Goal: Task Accomplishment & Management: Manage account settings

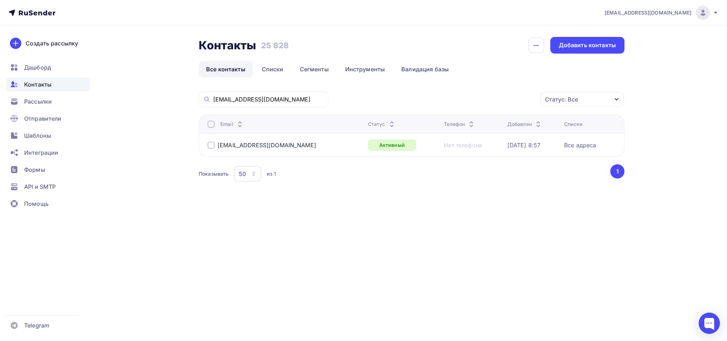
click at [203, 107] on div "ZaikaZYA@energomera.ru" at bounding box center [264, 100] width 130 height 16
drag, startPoint x: 283, startPoint y: 98, endPoint x: 79, endPoint y: 99, distance: 204.1
click at [79, 99] on div "zakaz1@p-i-group.ru Аккаунт Тарифы Выйти Создать рассылку Дашборд Контакты Расс…" at bounding box center [363, 114] width 727 height 229
paste input "yu.scherbakova"
type input "yu.scherbakova@mmsk-ural.ru"
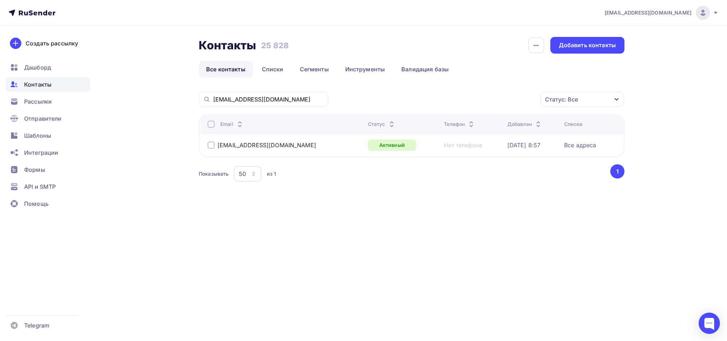
click at [213, 146] on div at bounding box center [211, 145] width 7 height 7
click at [514, 97] on div "Действие" at bounding box center [488, 100] width 94 height 14
click at [508, 136] on div "Исключить из списка" at bounding box center [480, 135] width 62 height 9
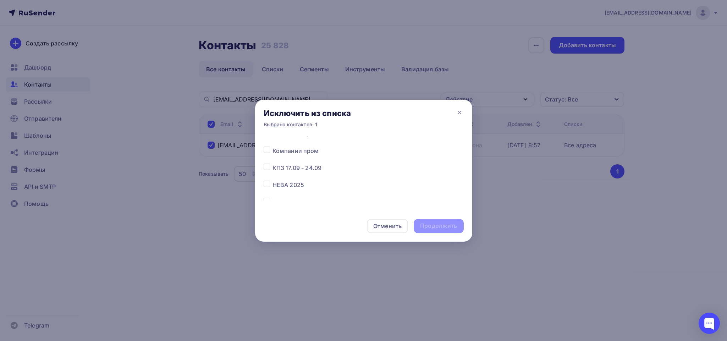
scroll to position [160, 0]
click at [274, 169] on span "Все адреса" at bounding box center [289, 169] width 32 height 9
click at [458, 112] on icon at bounding box center [459, 112] width 9 height 9
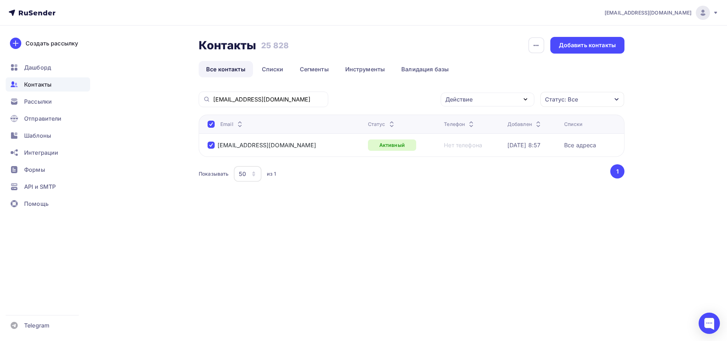
click at [465, 104] on div "Действие" at bounding box center [458, 99] width 27 height 9
click at [466, 120] on div "Добавить в списки" at bounding box center [476, 120] width 55 height 9
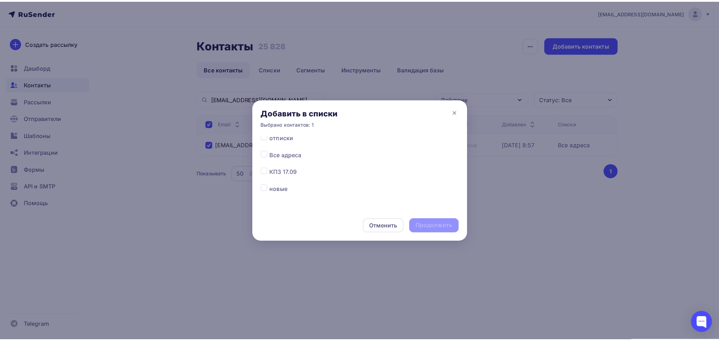
scroll to position [156, 0]
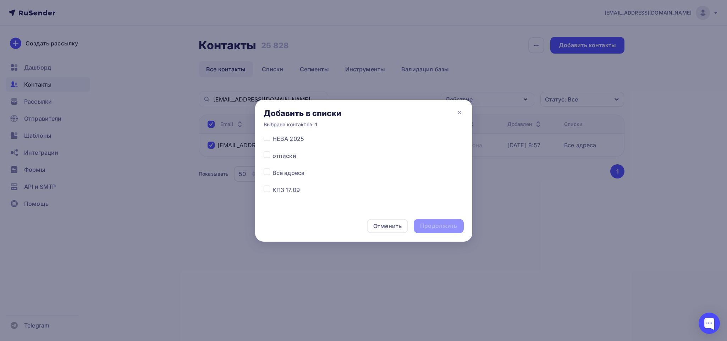
click at [273, 152] on label at bounding box center [273, 152] width 0 height 0
click at [268, 156] on input "checkbox" at bounding box center [267, 155] width 6 height 6
checkbox input "true"
click at [445, 228] on div "Продолжить" at bounding box center [438, 226] width 37 height 8
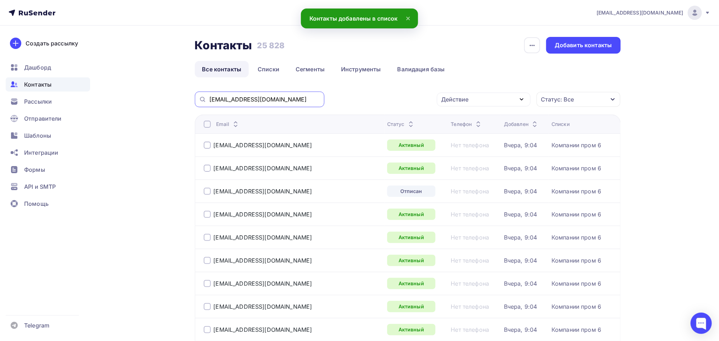
click at [259, 99] on input "yu.scherbakova@mmsk-ural.ru" at bounding box center [264, 99] width 111 height 8
paste input "yu.scherbakova@mmsk-ural.ru"
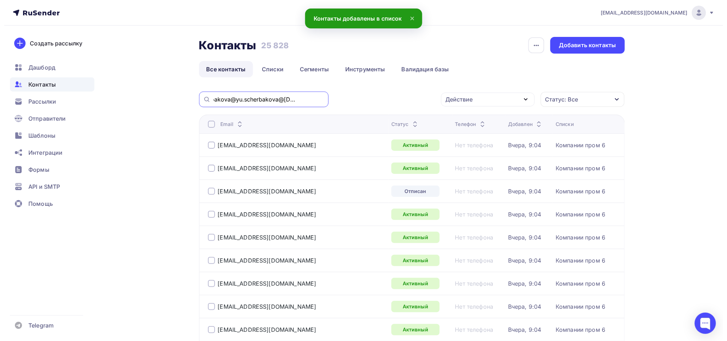
scroll to position [0, 0]
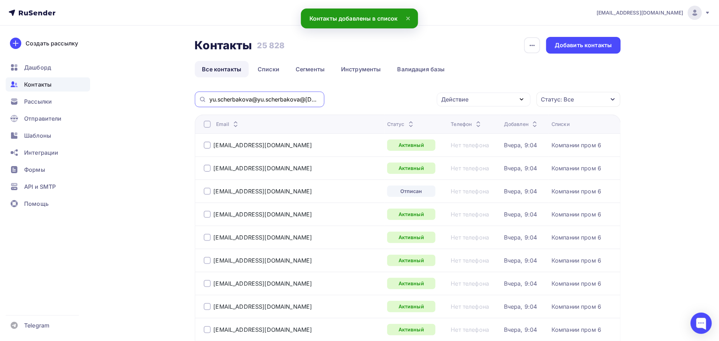
drag, startPoint x: 319, startPoint y: 99, endPoint x: 197, endPoint y: 95, distance: 122.2
click at [197, 95] on div "yu.scherbakova@yu.scherbakova@mmsk-ural.rummsk-ural.ru" at bounding box center [260, 100] width 130 height 16
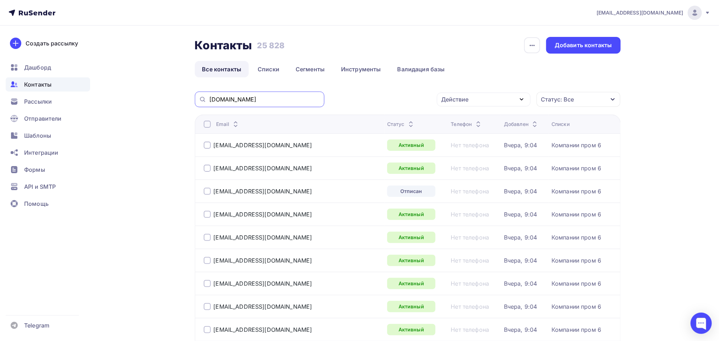
drag, startPoint x: 257, startPoint y: 98, endPoint x: 171, endPoint y: 88, distance: 85.7
paste input "yu.scherbakova@"
type input "yu.scherbakova@mmsk-ural.ru"
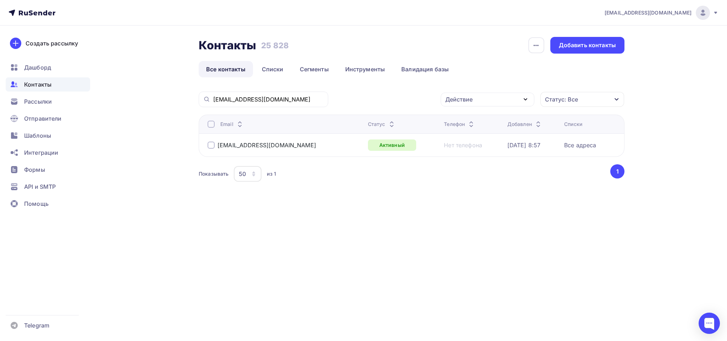
click at [211, 146] on div at bounding box center [211, 145] width 7 height 7
click at [502, 101] on div "Действие" at bounding box center [488, 100] width 94 height 14
click at [496, 140] on link "Исключить из списка" at bounding box center [487, 135] width 85 height 14
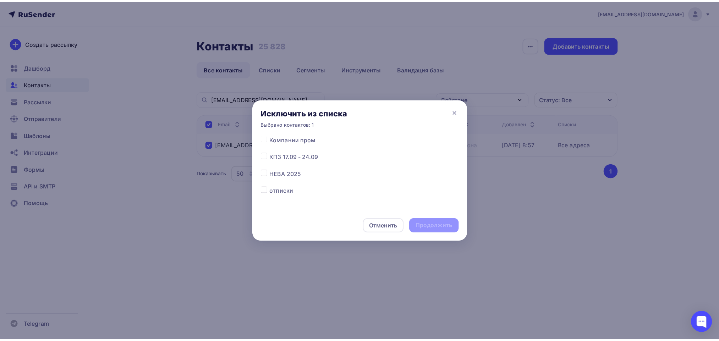
scroll to position [160, 0]
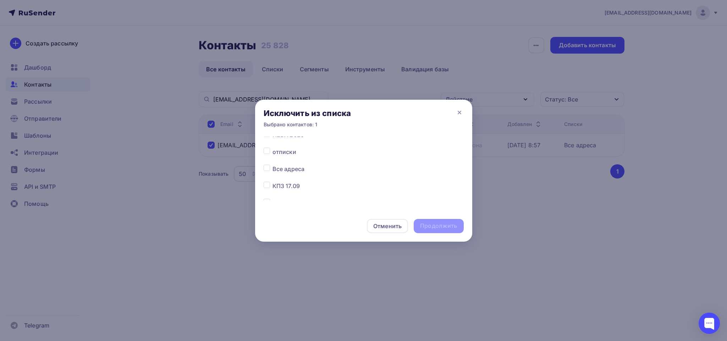
click at [266, 173] on div at bounding box center [268, 169] width 9 height 9
click at [271, 166] on div at bounding box center [268, 169] width 9 height 9
click at [273, 165] on label at bounding box center [273, 165] width 0 height 0
click at [268, 167] on input "checkbox" at bounding box center [267, 168] width 6 height 6
checkbox input "true"
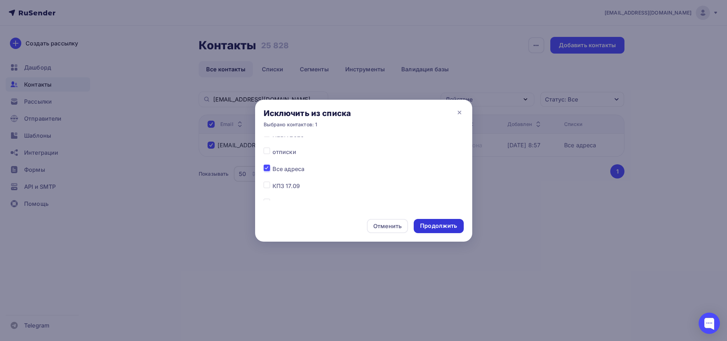
click at [441, 225] on div "Продолжить" at bounding box center [438, 226] width 37 height 8
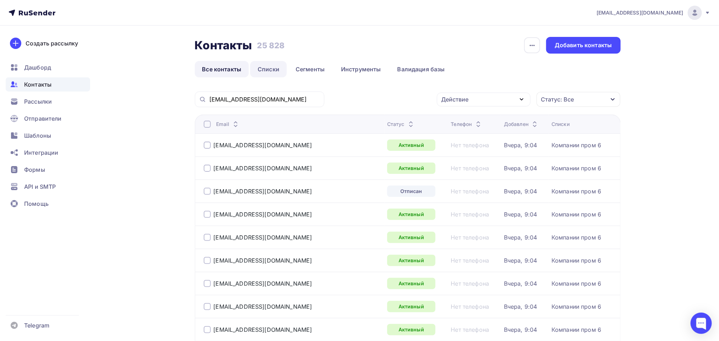
click at [268, 64] on link "Списки" at bounding box center [268, 69] width 37 height 16
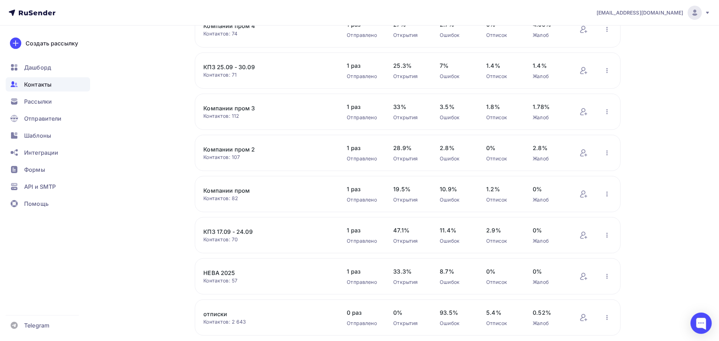
scroll to position [213, 0]
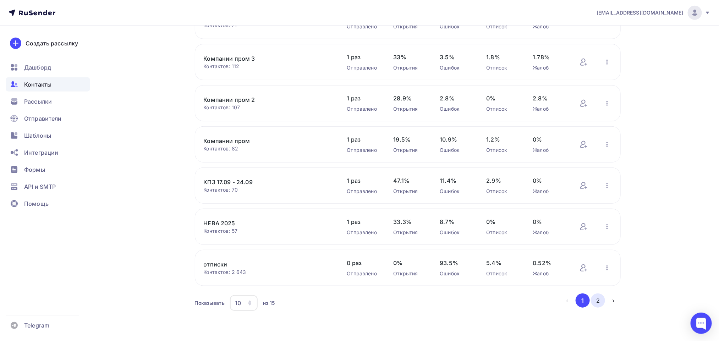
click at [598, 301] on button "2" at bounding box center [598, 301] width 14 height 14
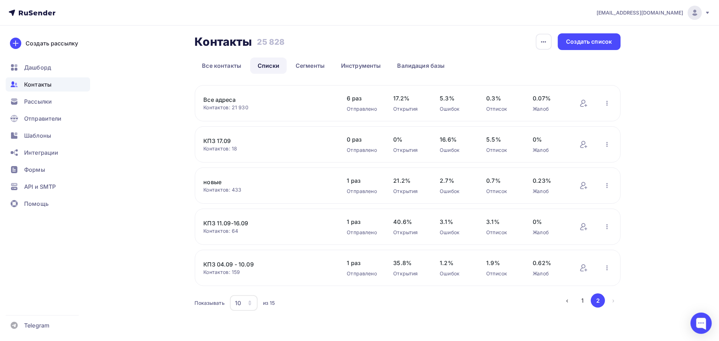
scroll to position [5, 0]
click at [224, 100] on link "Все адреса" at bounding box center [264, 99] width 121 height 9
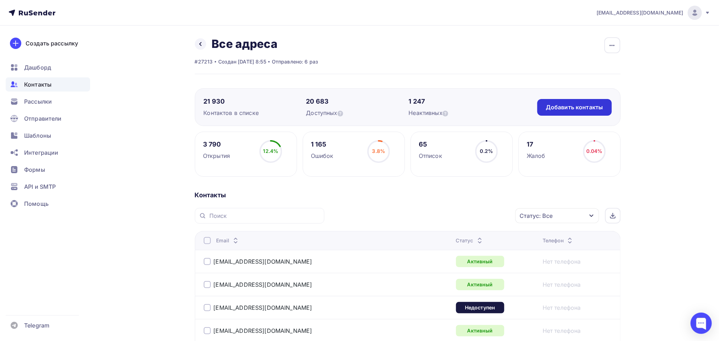
click at [570, 108] on div "Добавить контакты" at bounding box center [574, 107] width 57 height 8
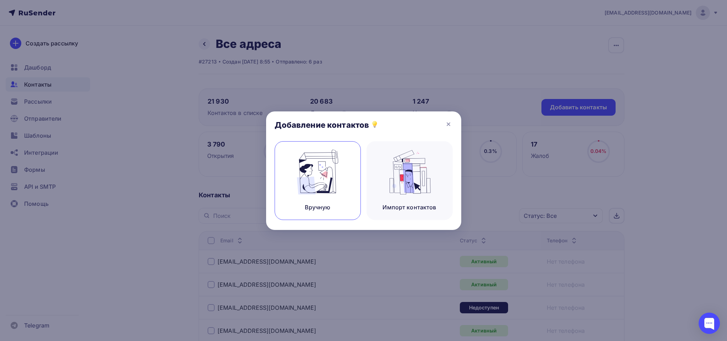
click at [329, 180] on img at bounding box center [318, 172] width 48 height 45
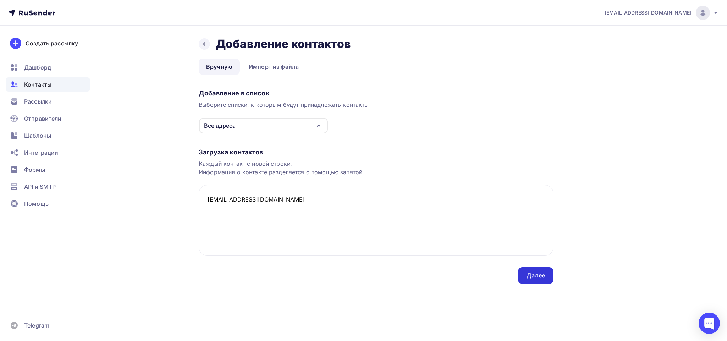
type textarea "a.tkalich@mmsk-ural.ru"
click at [532, 274] on div "Далее" at bounding box center [536, 276] width 18 height 8
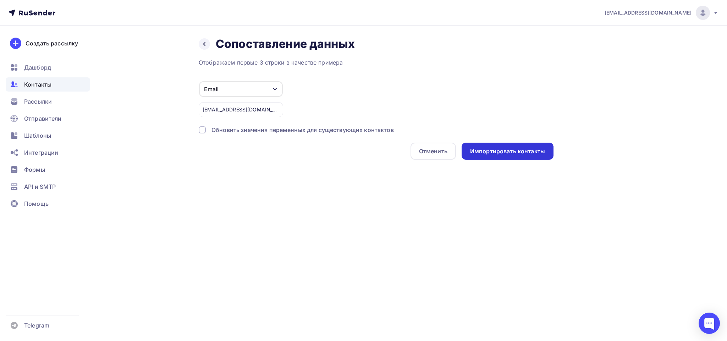
click at [493, 158] on div "Импортировать контакты" at bounding box center [508, 151] width 92 height 17
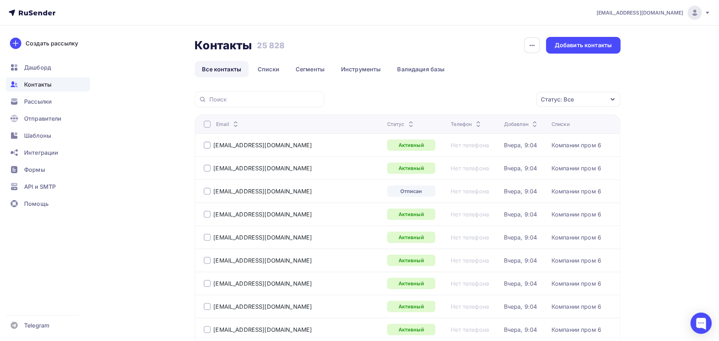
click at [236, 95] on div at bounding box center [260, 100] width 130 height 16
click at [233, 97] on input "text" at bounding box center [264, 99] width 111 height 8
paste input "mamonov_sv@promsort.ru"
type input "mamonov_sv@promsort.ru"
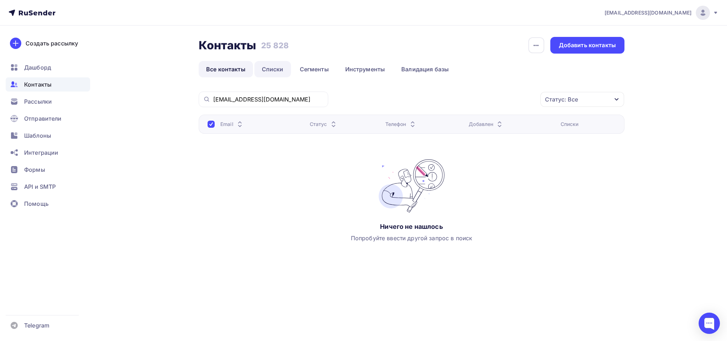
click at [277, 69] on link "Списки" at bounding box center [273, 69] width 37 height 16
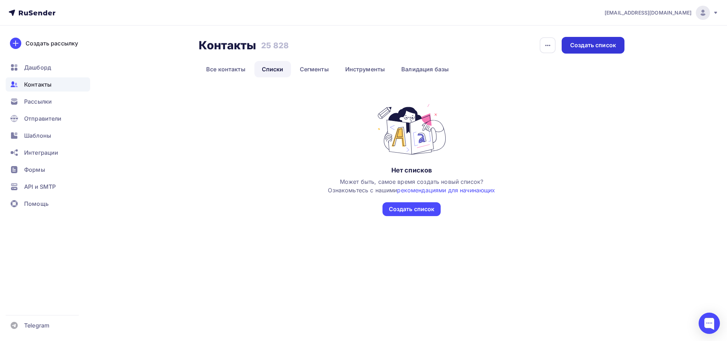
click at [605, 48] on div "Создать список" at bounding box center [593, 45] width 46 height 8
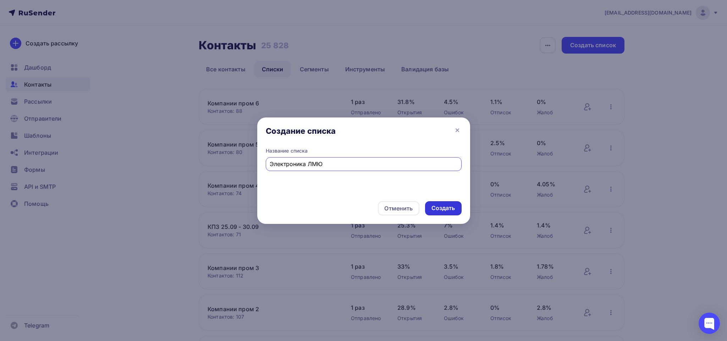
type input "Электроника ЛМЮ"
click at [442, 204] on div "Создать" at bounding box center [443, 208] width 37 height 14
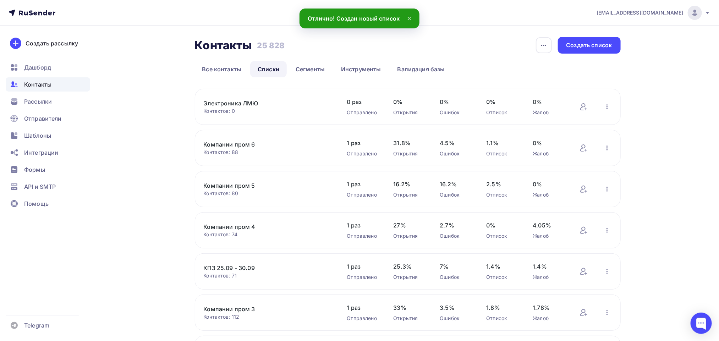
click at [241, 98] on div "Электроника ЛМЮ Контактов: 0 Добавить контакты Переименовать список Скачать спи…" at bounding box center [408, 107] width 426 height 36
click at [236, 103] on link "Электроника ЛМЮ" at bounding box center [264, 103] width 121 height 9
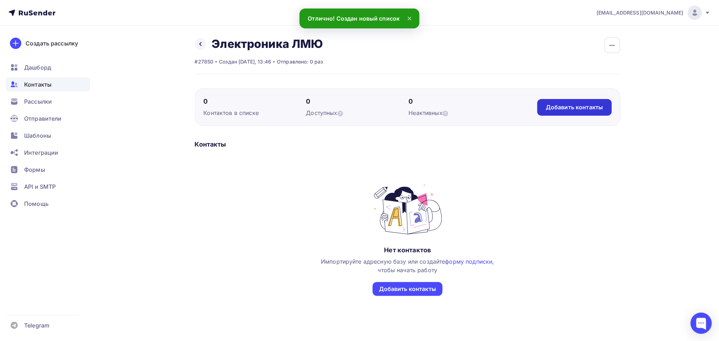
click at [576, 114] on div "Добавить контакты" at bounding box center [574, 107] width 74 height 17
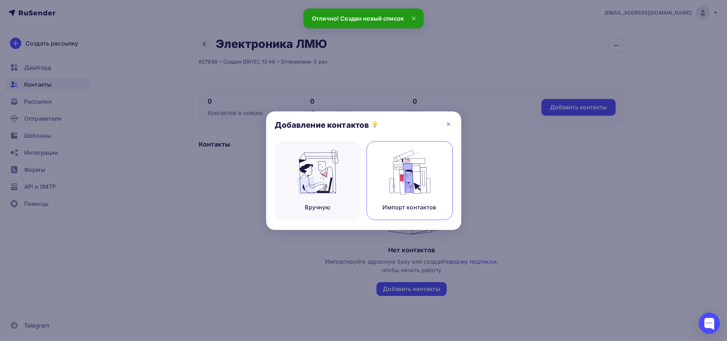
click at [412, 178] on img at bounding box center [410, 172] width 48 height 45
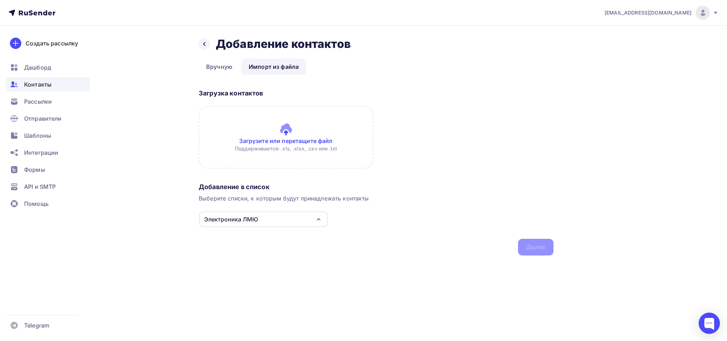
click at [273, 166] on input "file" at bounding box center [286, 137] width 175 height 62
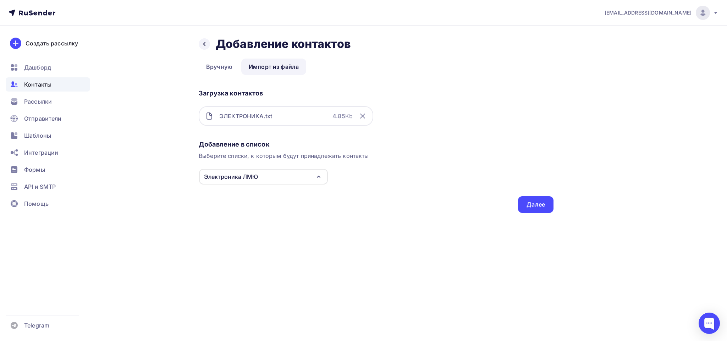
click at [556, 208] on div "Назад Добавление контактов Добавление контактов Вручную Импорт из файла Импорт …" at bounding box center [364, 134] width 582 height 216
click at [545, 203] on div "Далее" at bounding box center [535, 204] width 35 height 17
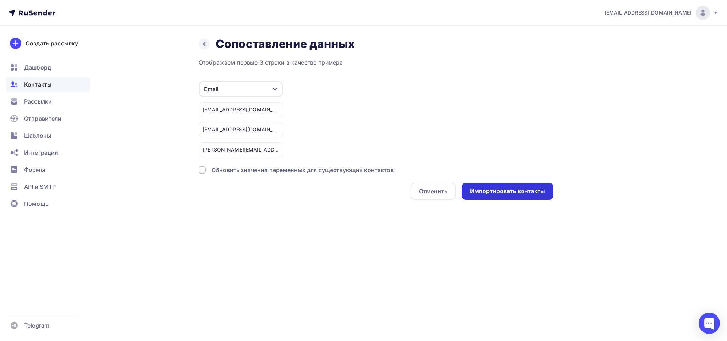
click at [506, 197] on div "Импортировать контакты" at bounding box center [508, 191] width 92 height 17
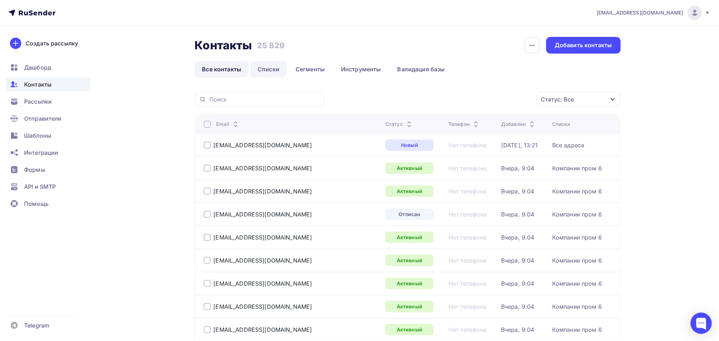
click at [283, 69] on link "Списки" at bounding box center [268, 69] width 37 height 16
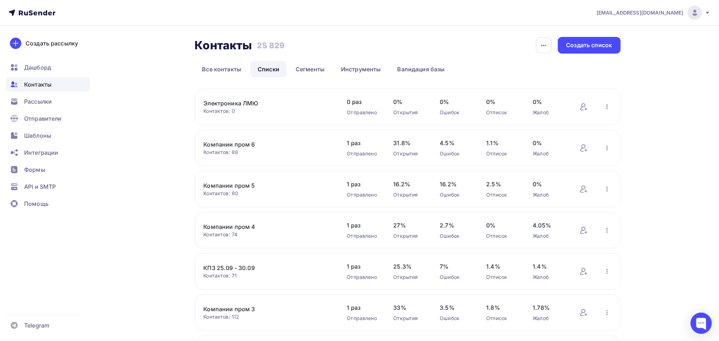
click at [235, 101] on link "Электроника ЛМЮ" at bounding box center [264, 103] width 121 height 9
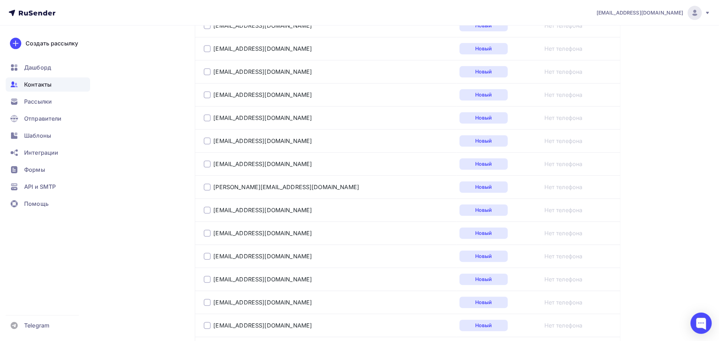
scroll to position [1145, 0]
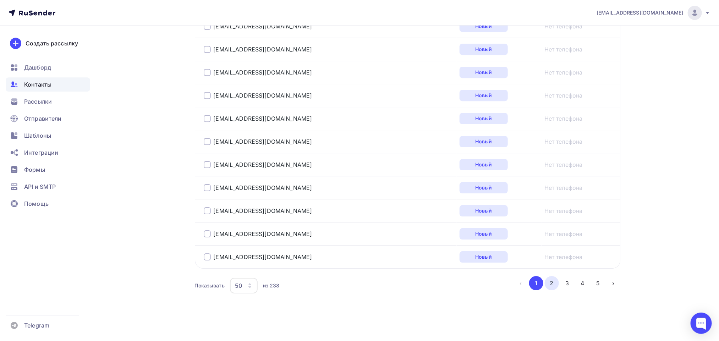
click at [551, 283] on button "2" at bounding box center [552, 283] width 14 height 14
click at [562, 282] on button "3" at bounding box center [567, 283] width 14 height 14
click at [581, 289] on button "4" at bounding box center [583, 283] width 14 height 14
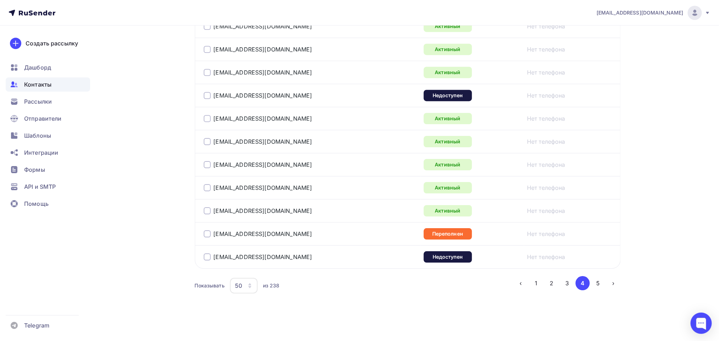
click at [606, 290] on ul "‹ 1 2 3 4 5 ›" at bounding box center [567, 283] width 107 height 14
click at [600, 281] on button "5" at bounding box center [598, 283] width 14 height 14
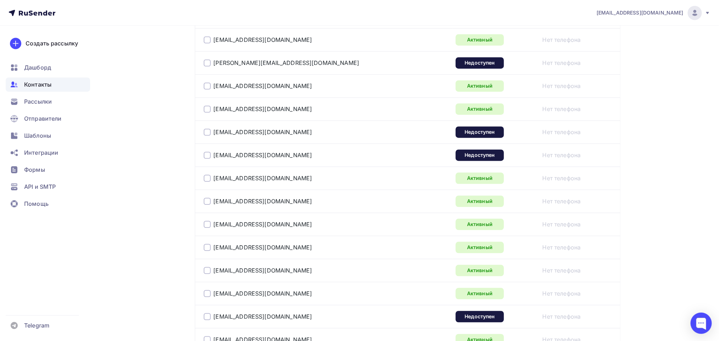
scroll to position [691, 0]
